Goal: Task Accomplishment & Management: Manage account settings

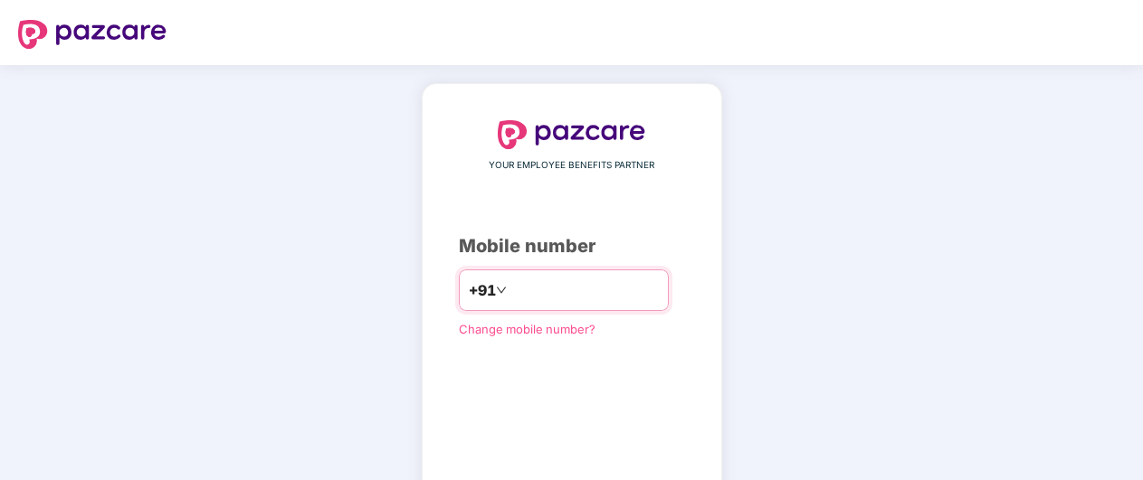
click at [575, 296] on input "number" at bounding box center [584, 290] width 148 height 29
type input "**********"
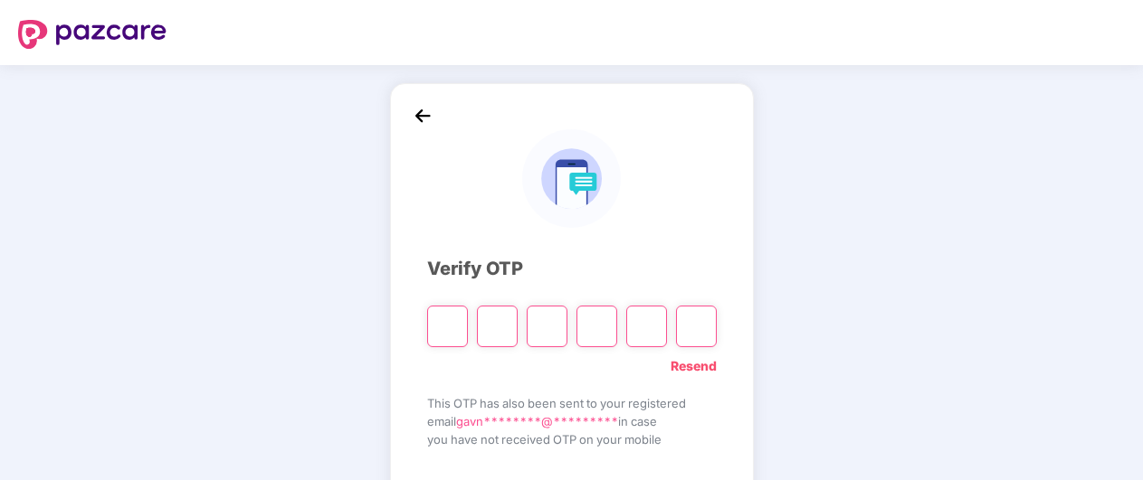
type input "*"
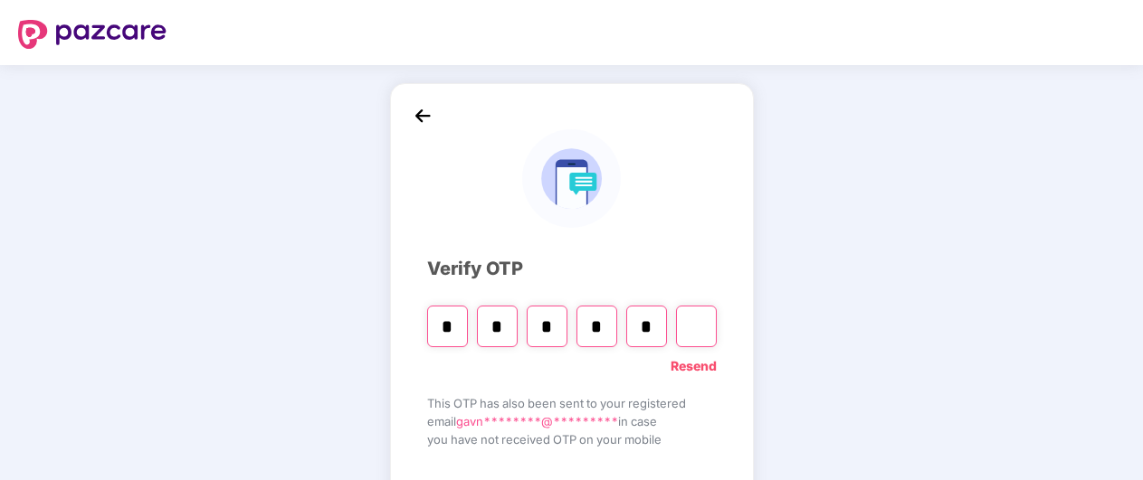
type input "*"
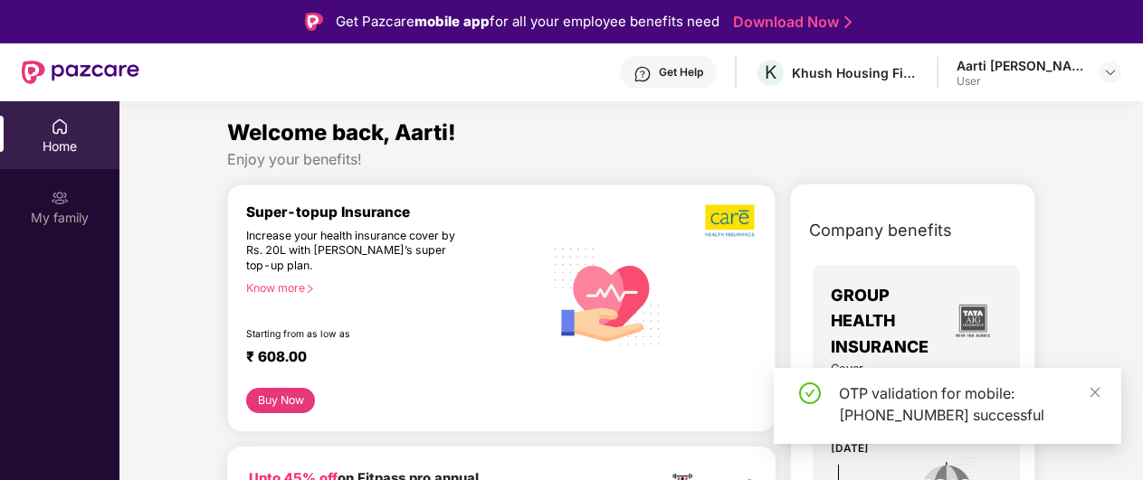
click at [1092, 389] on icon "close" at bounding box center [1095, 392] width 13 height 13
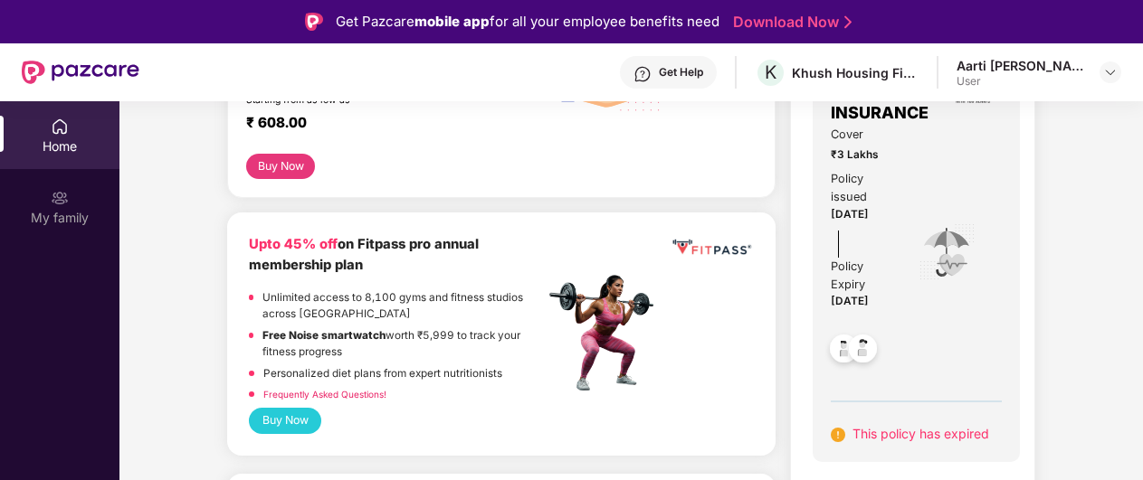
scroll to position [185, 0]
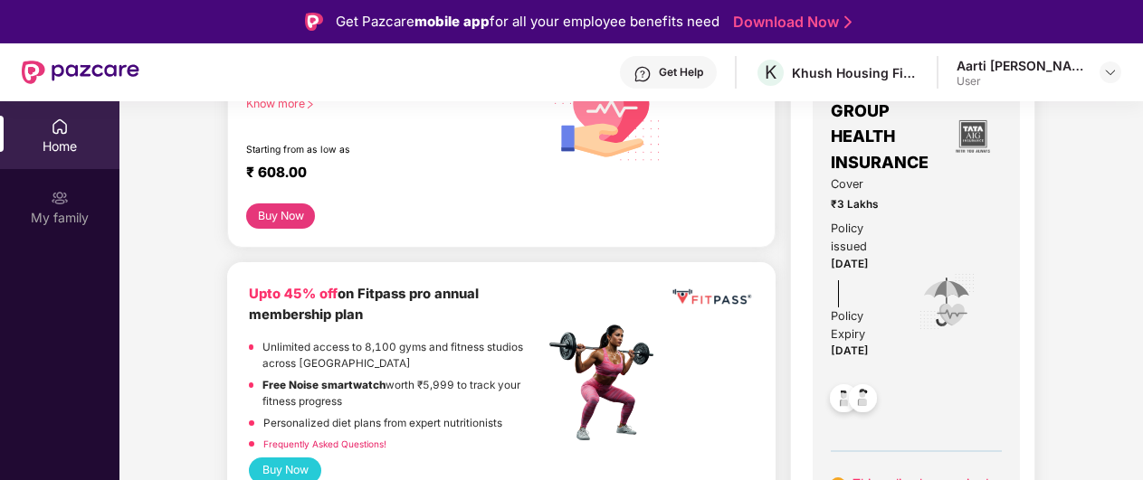
click at [831, 478] on img at bounding box center [838, 485] width 14 height 14
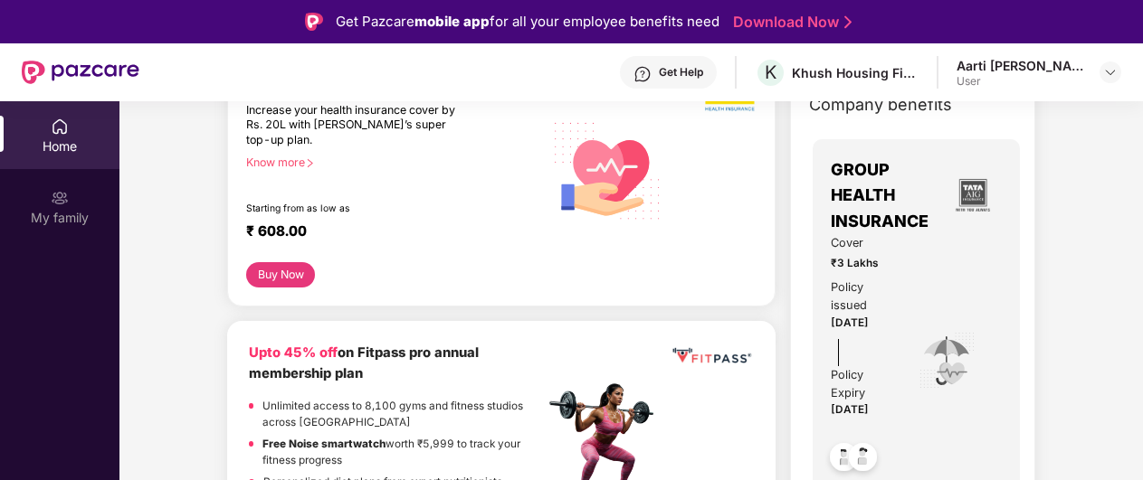
scroll to position [92, 0]
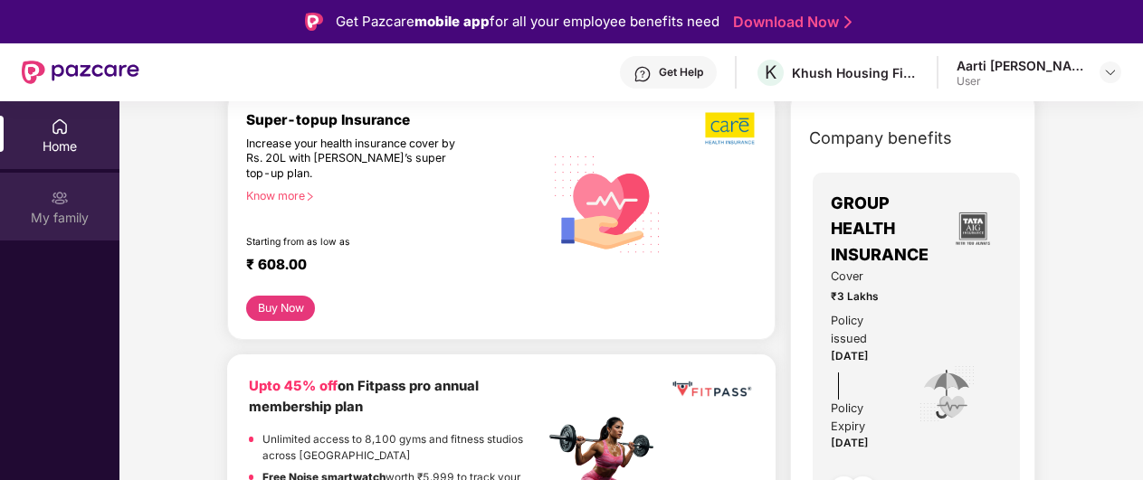
click at [55, 204] on img at bounding box center [60, 198] width 18 height 18
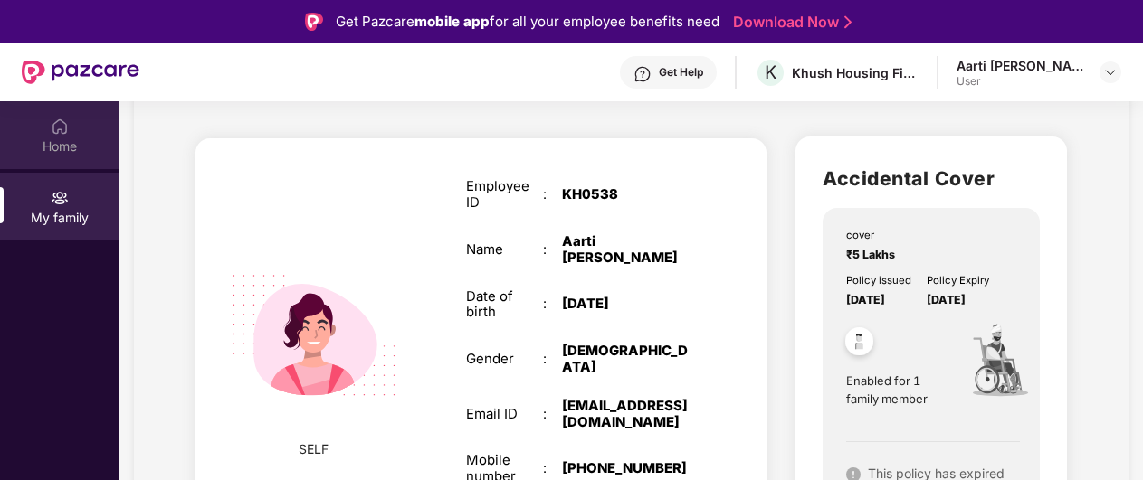
click at [52, 144] on div "Home" at bounding box center [59, 147] width 119 height 18
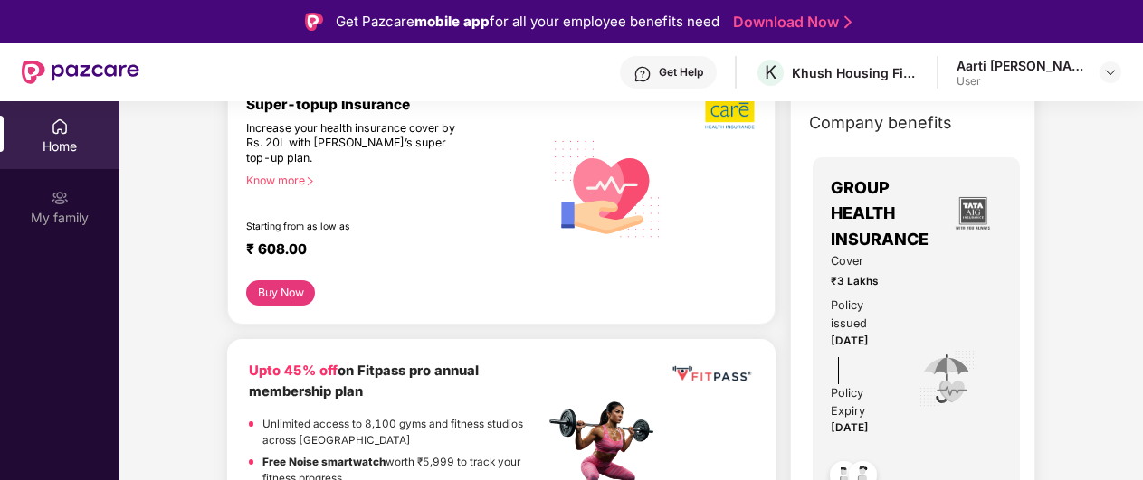
scroll to position [185, 0]
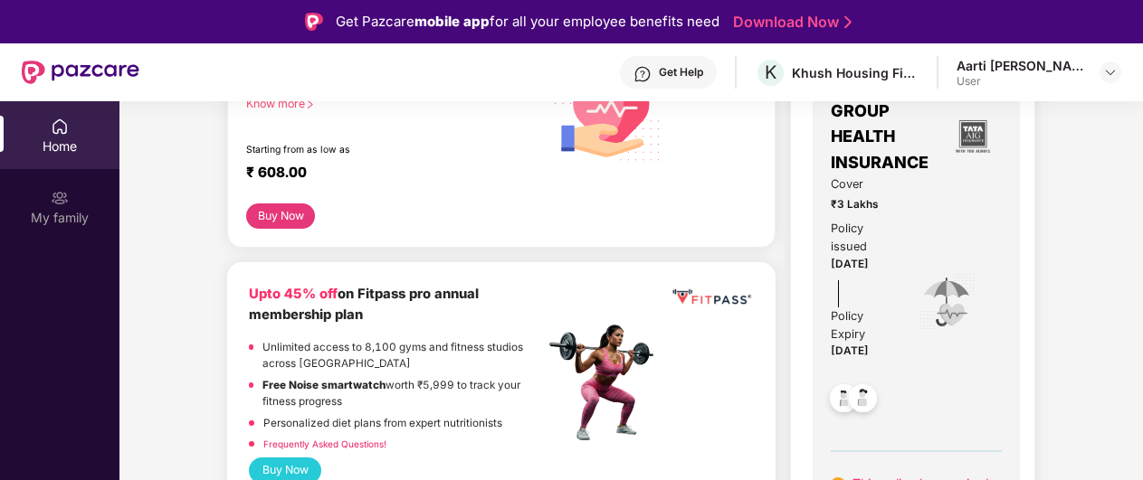
click at [1033, 79] on div "User" at bounding box center [1019, 81] width 127 height 14
click at [1109, 74] on img at bounding box center [1110, 72] width 14 height 14
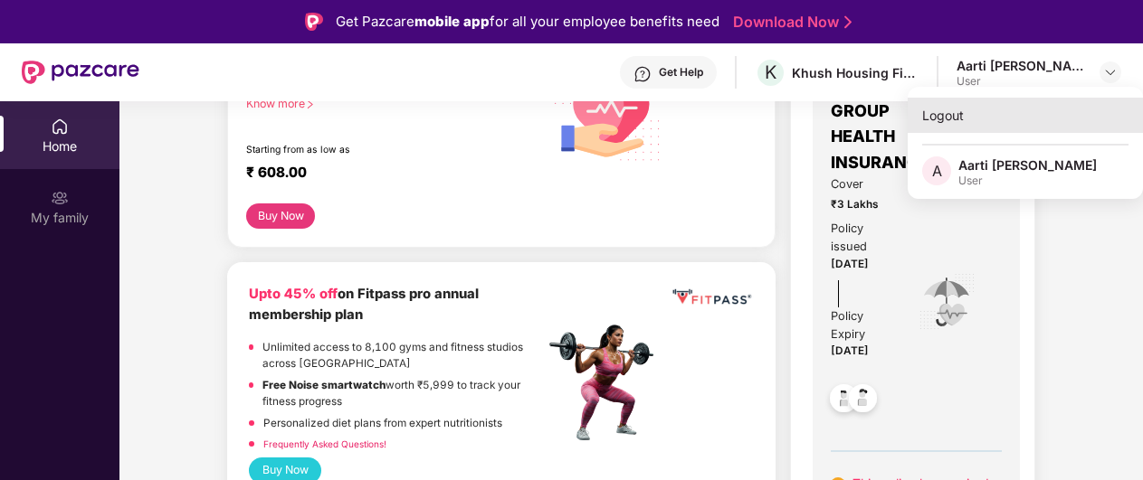
click at [930, 114] on div "Logout" at bounding box center [1025, 115] width 235 height 35
